Goal: Navigation & Orientation: Understand site structure

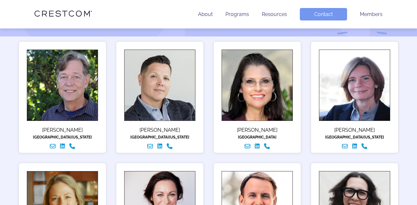
scroll to position [111, 0]
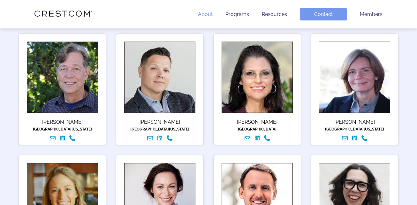
click at [208, 14] on link "About" at bounding box center [205, 14] width 15 height 6
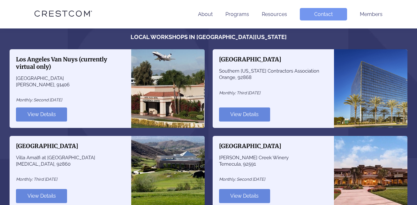
scroll to position [606, 0]
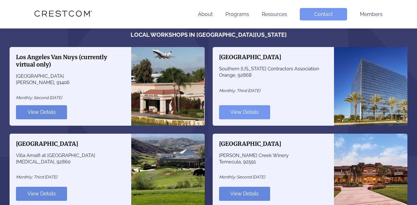
click at [236, 111] on link "View Details" at bounding box center [244, 112] width 51 height 14
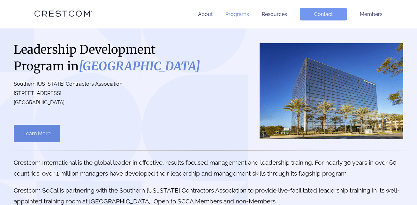
click at [234, 13] on link "Programs" at bounding box center [237, 14] width 24 height 6
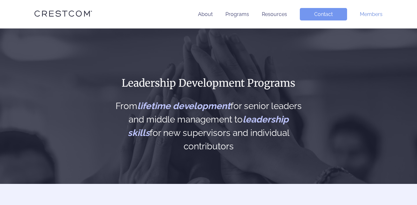
click at [375, 13] on link "Members" at bounding box center [371, 14] width 23 height 6
click at [207, 12] on link "About" at bounding box center [205, 14] width 15 height 6
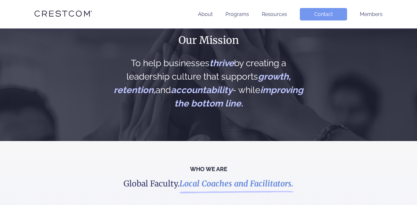
scroll to position [39, 0]
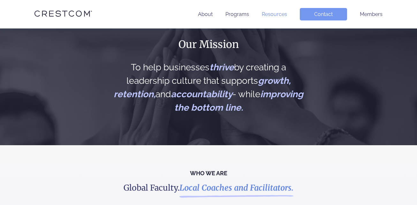
click at [281, 14] on link "Resources" at bounding box center [274, 14] width 25 height 6
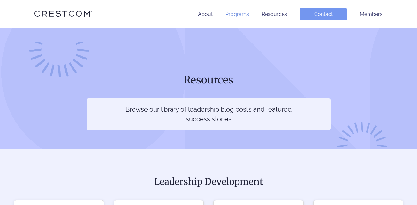
click at [241, 14] on link "Programs" at bounding box center [237, 14] width 24 height 6
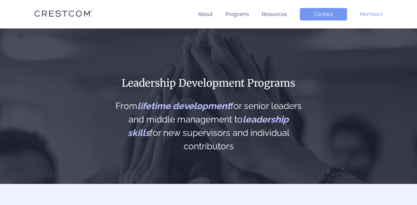
click at [367, 14] on link "Members" at bounding box center [371, 14] width 23 height 6
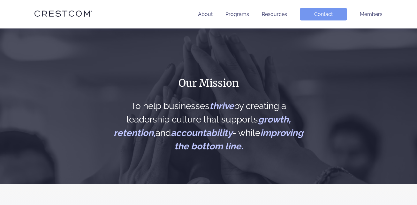
scroll to position [606, 0]
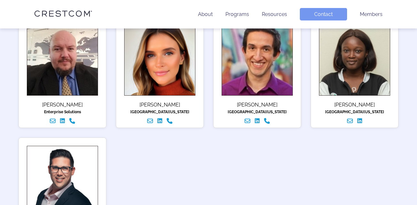
scroll to position [413, 0]
